Goal: Obtain resource: Download file/media

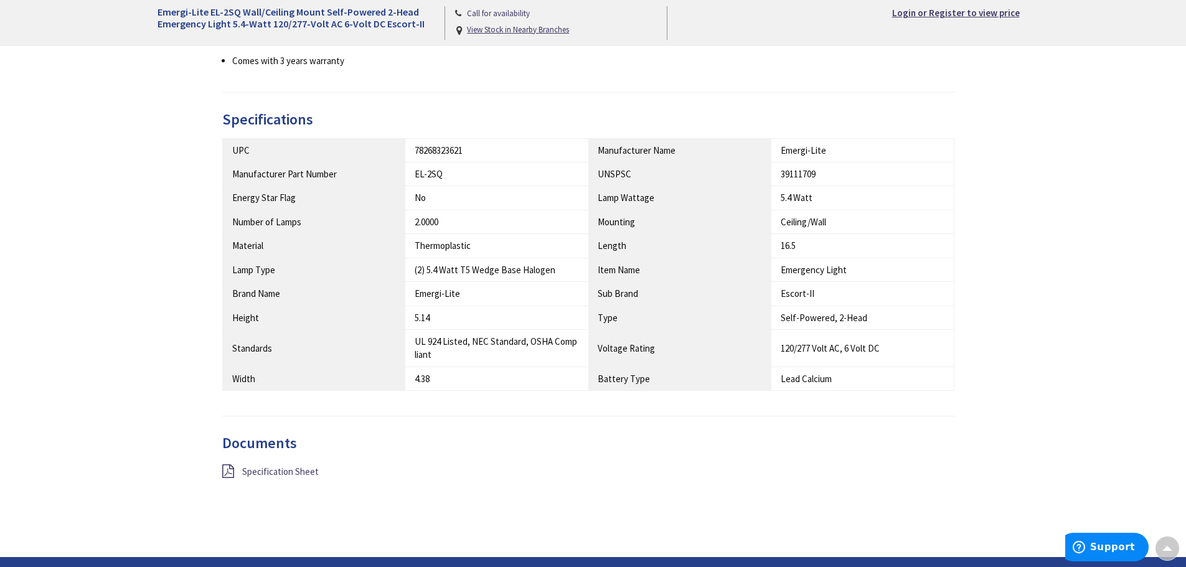
scroll to position [747, 0]
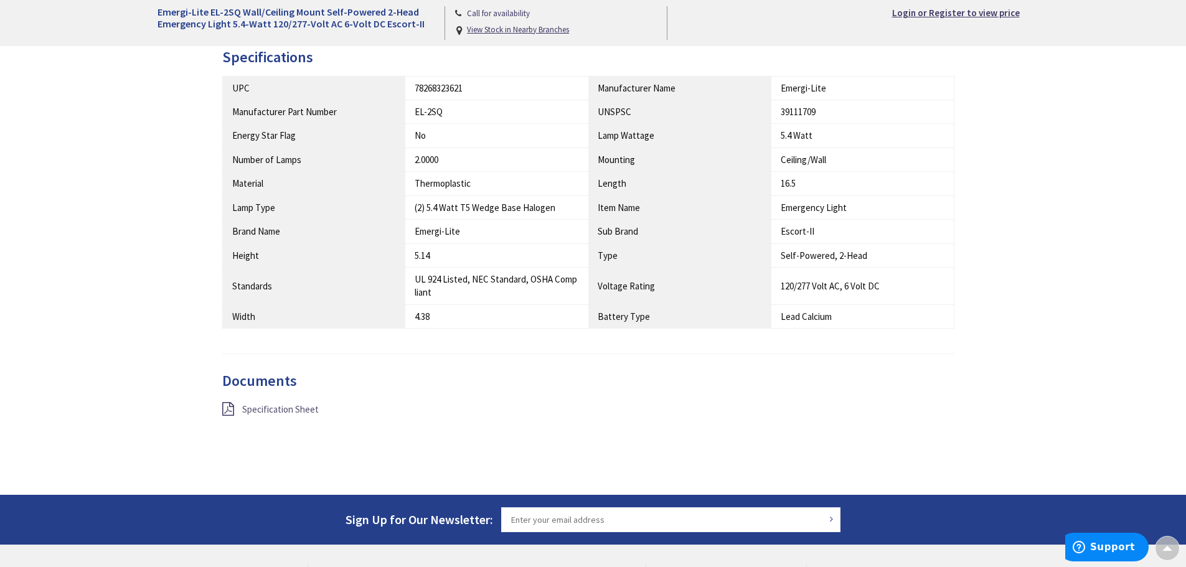
click at [263, 409] on span "Specification Sheet" at bounding box center [280, 409] width 77 height 12
